Goal: Complete application form

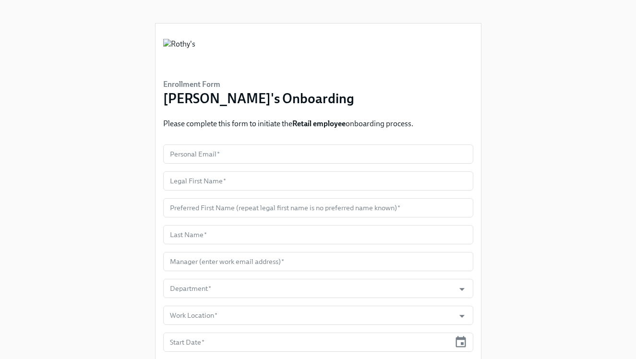
scroll to position [49, 0]
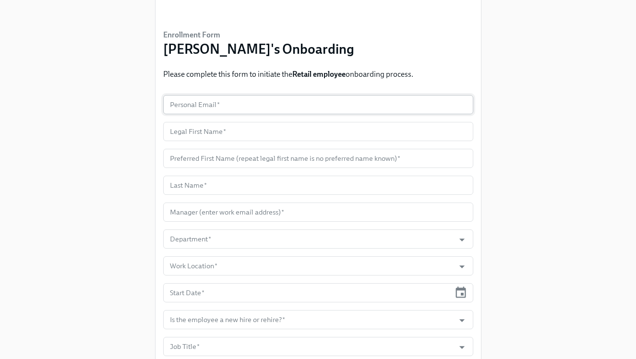
click at [275, 106] on input "text" at bounding box center [318, 104] width 310 height 19
paste input "muhammadmamsa@gmail.com"
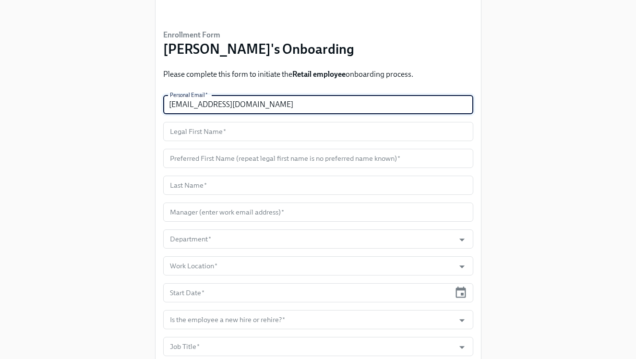
type input "muhammadmamsa@gmail.com"
click at [255, 135] on input "text" at bounding box center [318, 131] width 310 height 19
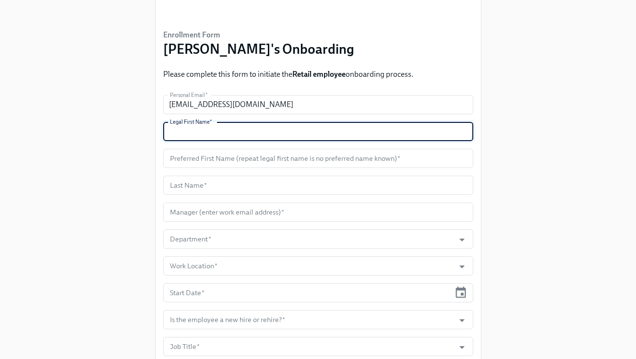
paste input "Muhammad"
type input "Muhammad"
click at [250, 167] on input "text" at bounding box center [318, 158] width 310 height 19
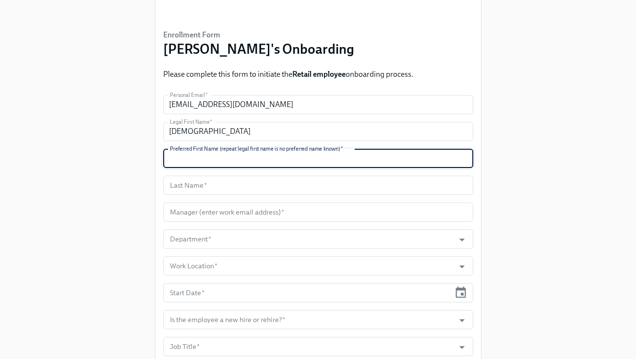
paste input "Muhammad"
type input "Muhammad"
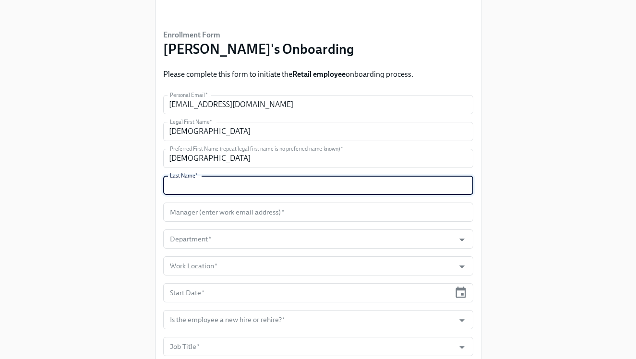
click at [196, 187] on input "text" at bounding box center [318, 185] width 310 height 19
paste input "Mamsa"
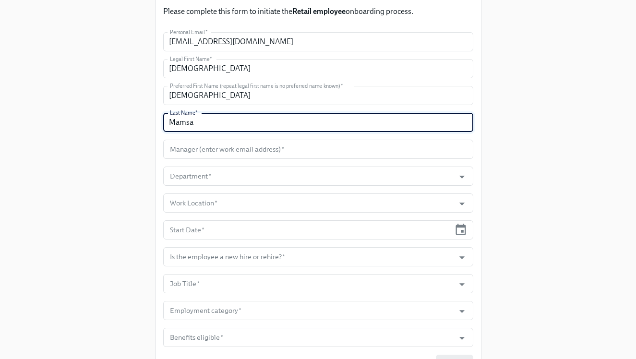
scroll to position [117, 0]
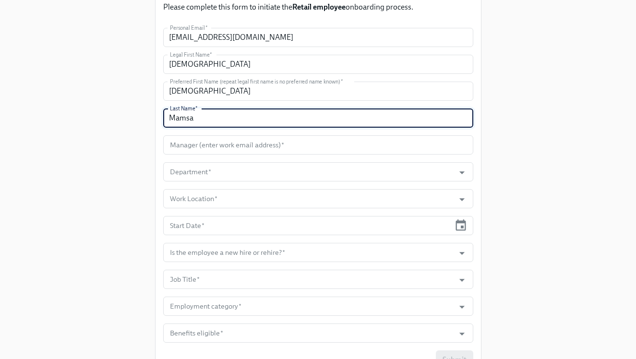
type input "Mamsa"
click at [230, 134] on form "Personal Email   * muhammadmamsa@gmail.com Personal Email * Legal First Name   …" at bounding box center [318, 199] width 310 height 342
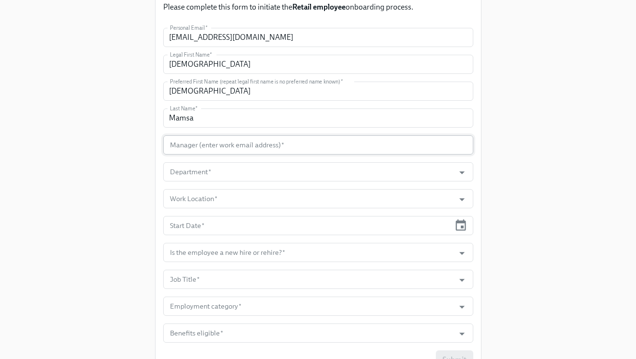
click at [231, 145] on input "text" at bounding box center [318, 144] width 310 height 19
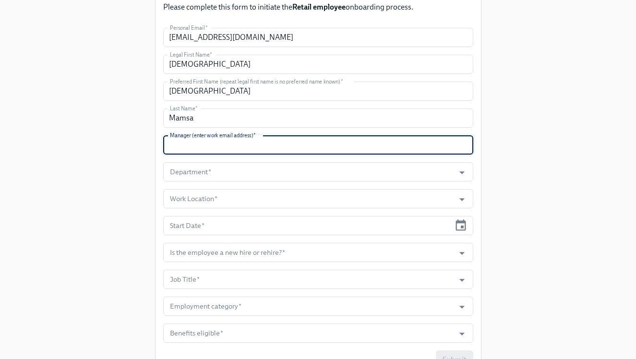
paste input "kdickson@rothys.com"
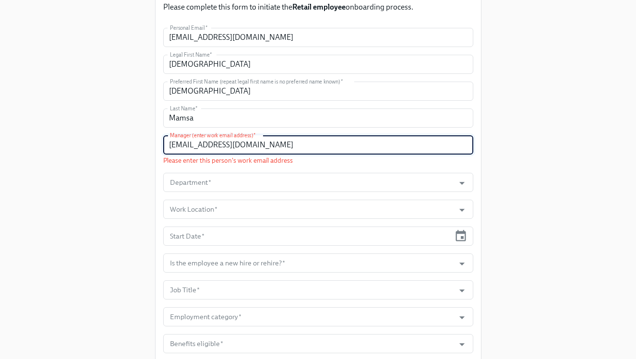
click at [170, 143] on input "kdickson@rothys.com" at bounding box center [318, 144] width 310 height 19
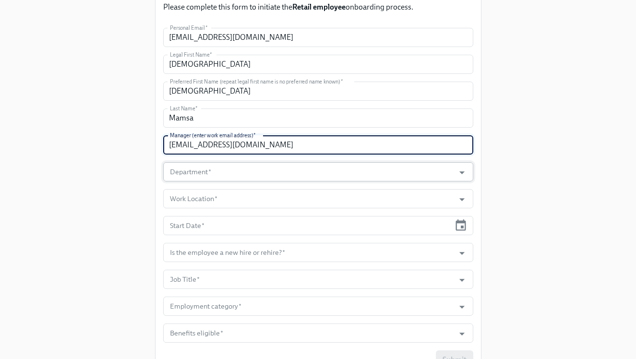
type input "kdickson@rothys.com"
click at [184, 169] on input "Department   *" at bounding box center [309, 171] width 282 height 19
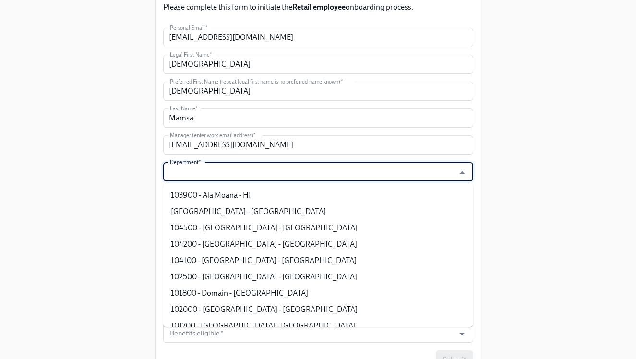
type input "e"
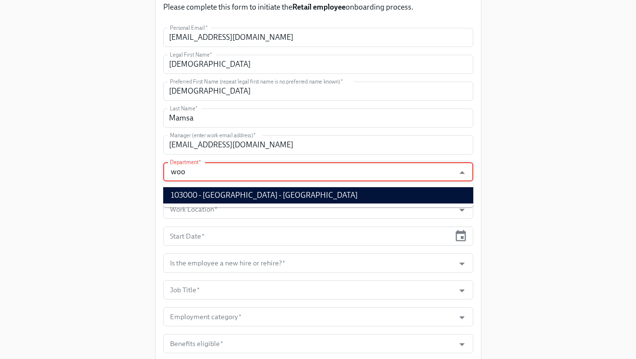
click at [223, 192] on li "103000 - Woodbury Commons - NY" at bounding box center [318, 195] width 310 height 16
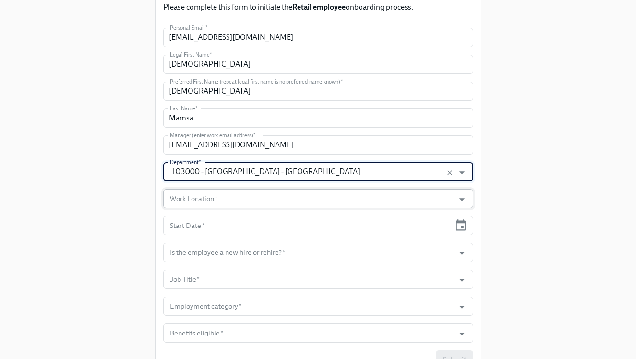
type input "103000 - Woodbury Commons - NY"
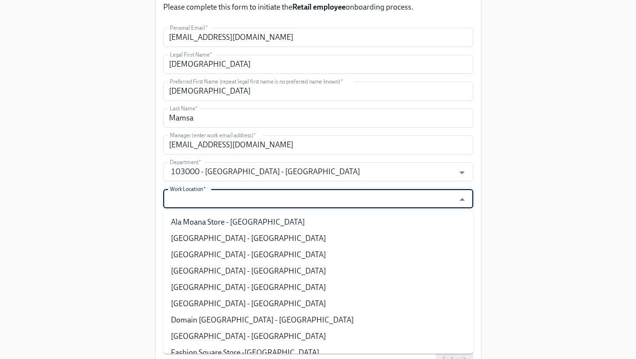
click at [215, 192] on input "Work Location   *" at bounding box center [309, 198] width 282 height 19
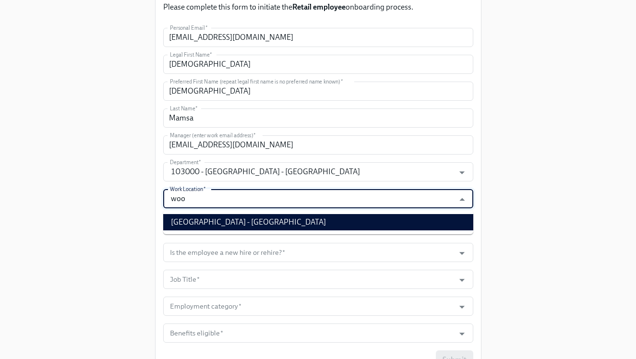
click at [222, 215] on li "Woodbury Commons Store - NY" at bounding box center [318, 222] width 310 height 16
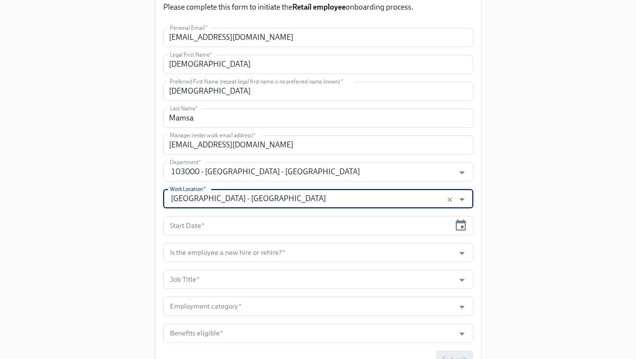
scroll to position [166, 0]
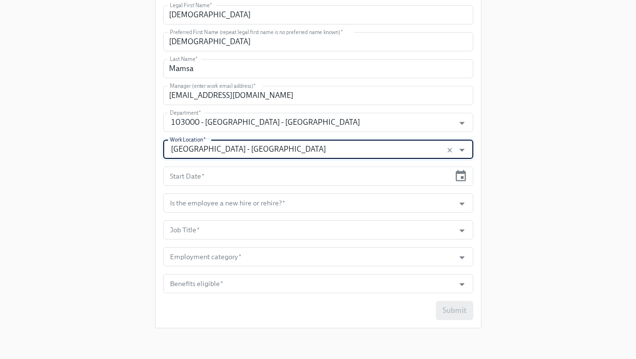
type input "Woodbury Commons Store - NY"
click at [464, 174] on icon "button" at bounding box center [461, 175] width 10 height 11
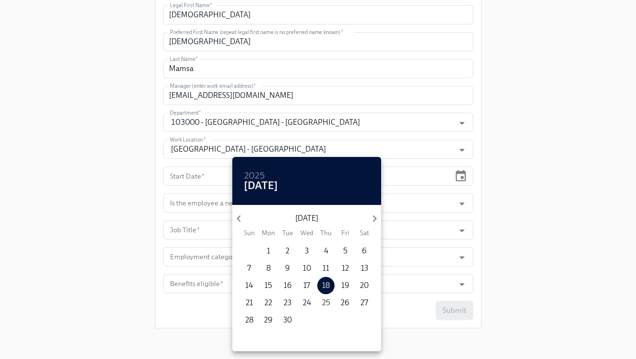
click at [327, 306] on p "25" at bounding box center [326, 302] width 8 height 11
type input "09/25/2025"
click at [483, 215] on div at bounding box center [318, 179] width 636 height 359
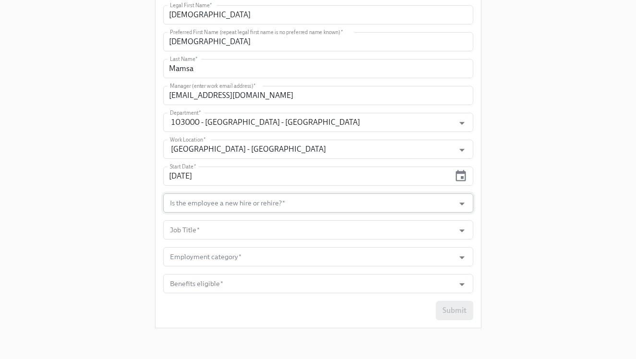
click at [448, 200] on div at bounding box center [456, 203] width 24 height 15
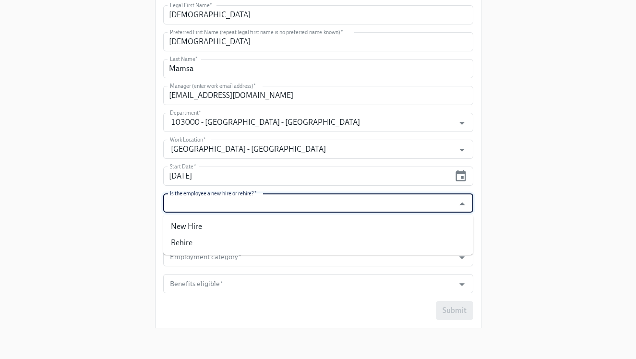
click at [368, 202] on input "Is the employee a new hire or rehire?   *" at bounding box center [309, 202] width 282 height 19
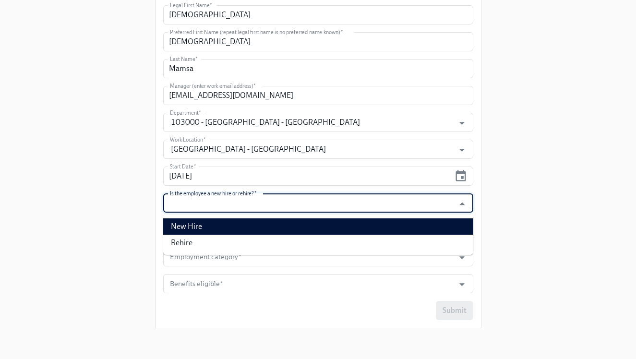
click at [343, 222] on li "New Hire" at bounding box center [318, 226] width 310 height 16
type input "New Hire"
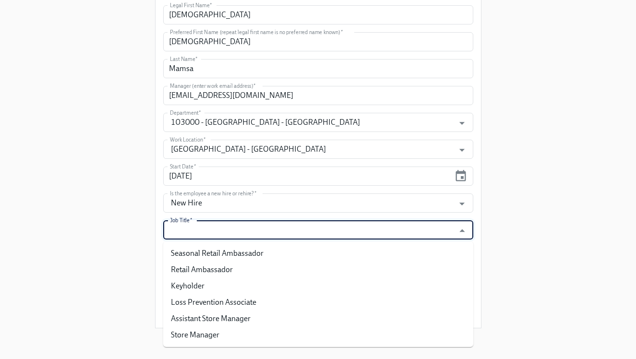
click at [327, 230] on input "Job Title   *" at bounding box center [309, 229] width 282 height 19
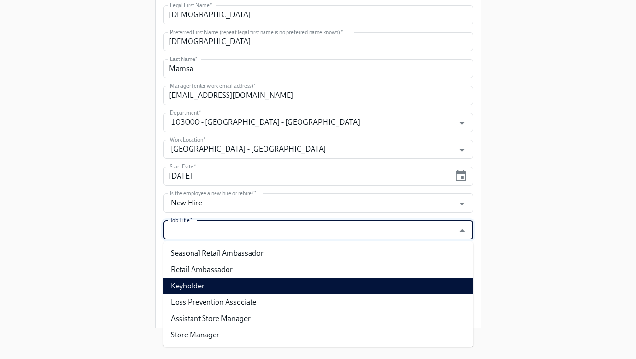
click at [291, 283] on li "Keyholder" at bounding box center [318, 286] width 310 height 16
type input "Keyholder"
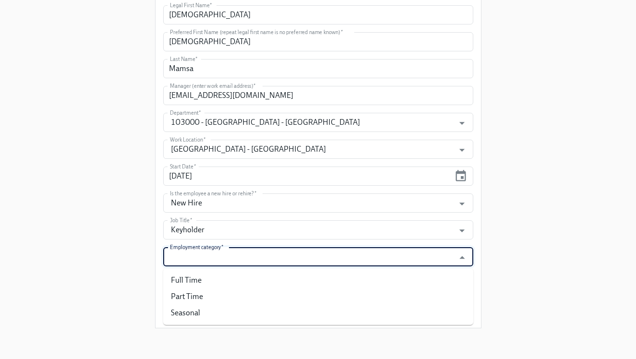
click at [285, 257] on input "Employment category   *" at bounding box center [309, 256] width 282 height 19
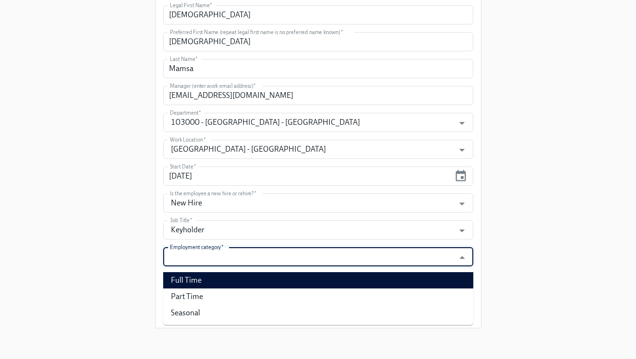
click at [274, 280] on li "Full Time" at bounding box center [318, 280] width 310 height 16
type input "Full Time"
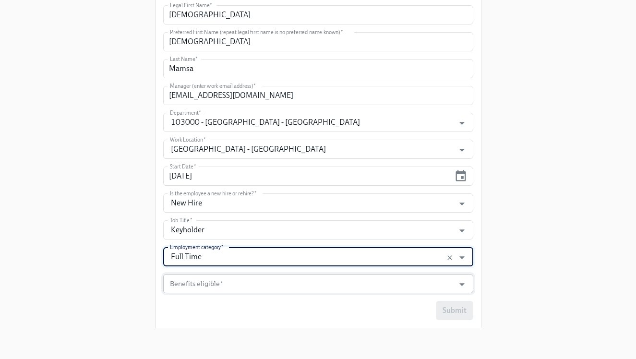
click at [268, 283] on input "Benefits eligible   *" at bounding box center [309, 283] width 282 height 19
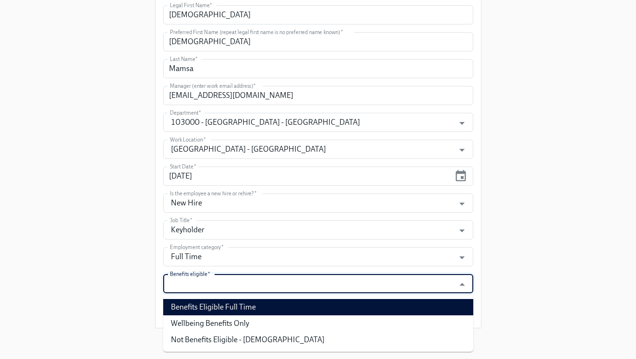
click at [260, 305] on li "Benefits Eligible Full Time" at bounding box center [318, 307] width 310 height 16
type input "Benefits Eligible Full Time"
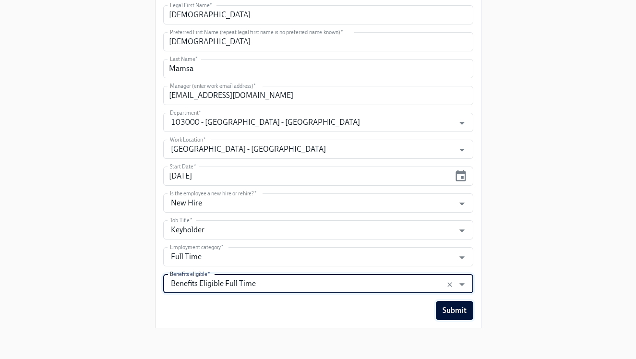
click at [460, 312] on span "Submit" at bounding box center [454, 311] width 24 height 10
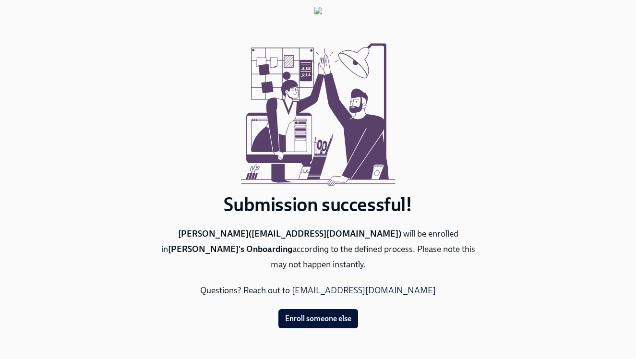
scroll to position [0, 0]
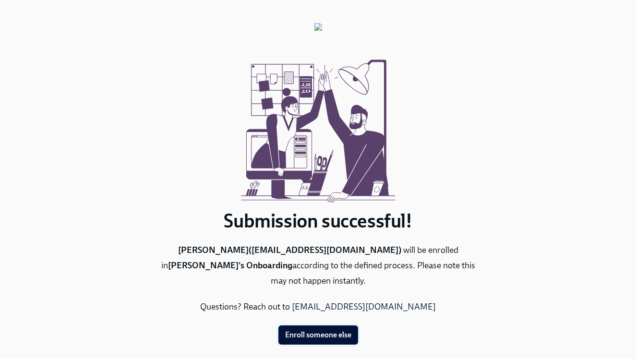
click at [342, 330] on span "Enroll someone else" at bounding box center [318, 335] width 66 height 10
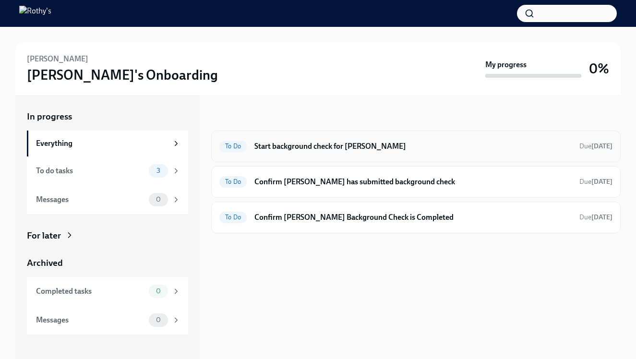
click at [320, 147] on h6 "Start background check for [PERSON_NAME]" at bounding box center [412, 146] width 317 height 11
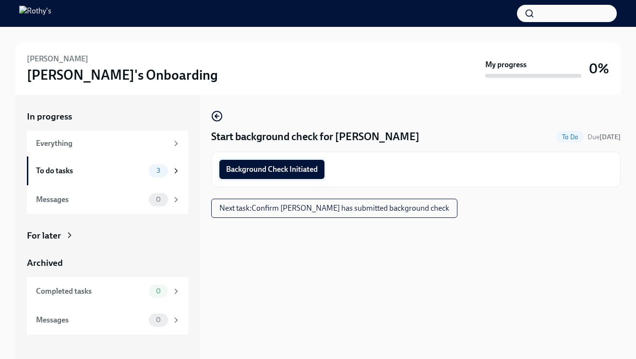
click at [282, 173] on span "Background Check Initiated" at bounding box center [272, 170] width 92 height 10
